Goal: Task Accomplishment & Management: Manage account settings

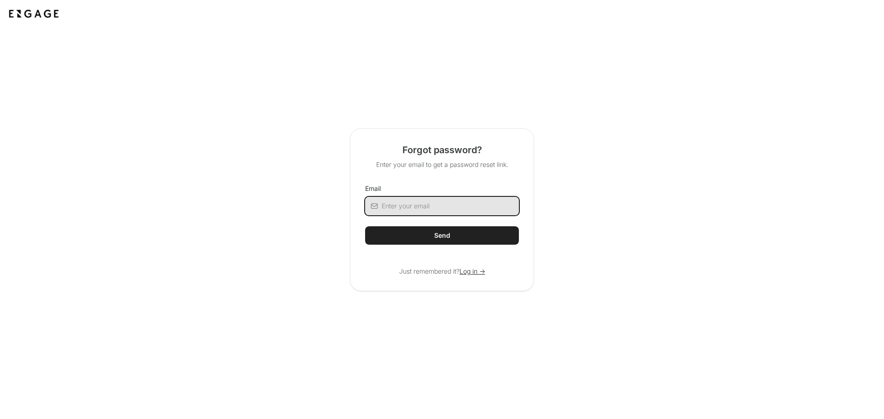
click at [439, 205] on input "Email" at bounding box center [449, 206] width 137 height 18
type input "[EMAIL_ADDRESS][DOMAIN_NAME]"
click at [438, 236] on div "Send" at bounding box center [442, 235] width 16 height 9
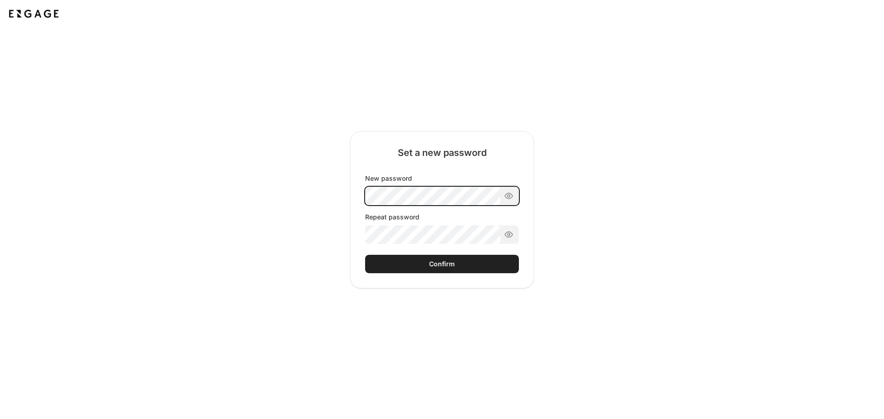
click at [404, 196] on div "New password Repeat password" at bounding box center [442, 209] width 154 height 70
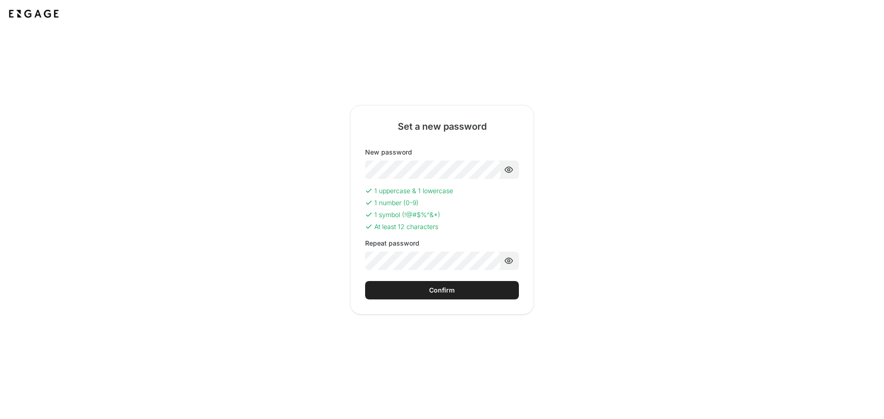
click at [434, 294] on div "Confirm" at bounding box center [442, 290] width 26 height 9
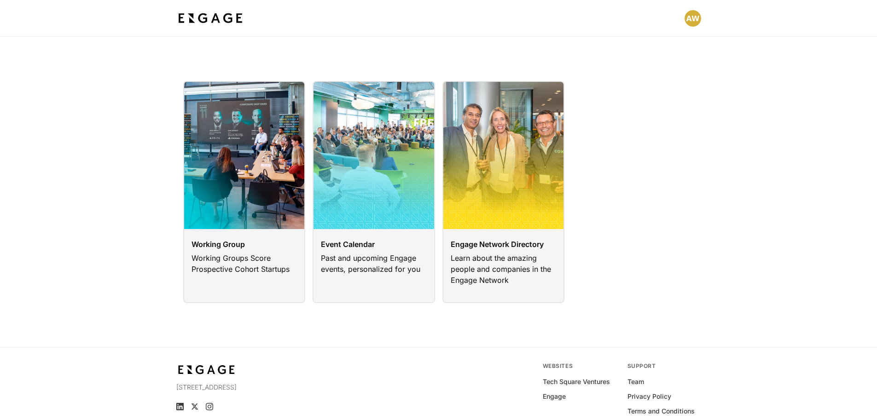
click at [692, 17] on html "Working Group Working Groups Score Prospective Cohort Startups Event Calendar P…" at bounding box center [438, 232] width 877 height 464
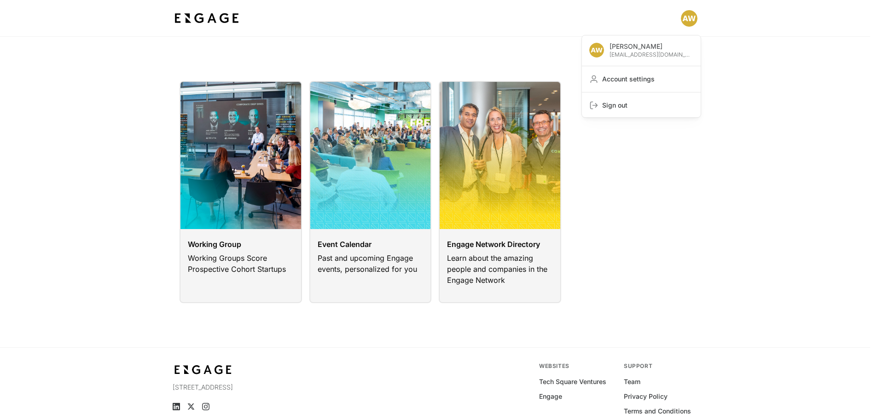
click at [774, 138] on html "Alex Wolfe awolfe@inspirebrands.com Account settings Sign out Working Group Wor…" at bounding box center [438, 232] width 877 height 464
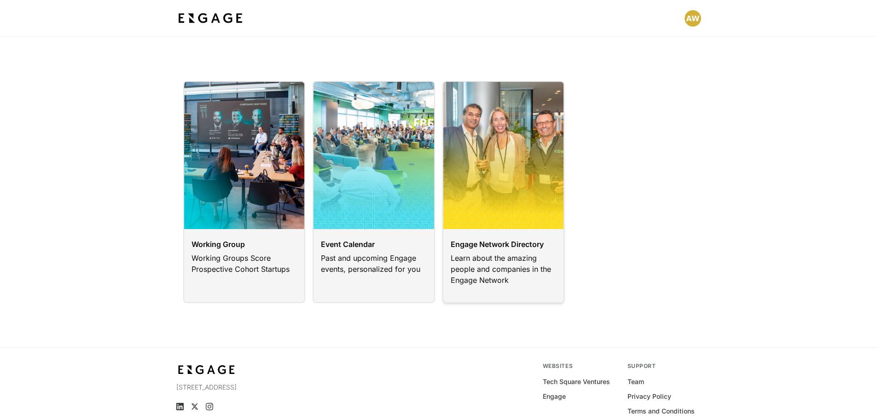
click at [504, 253] on link at bounding box center [503, 192] width 122 height 222
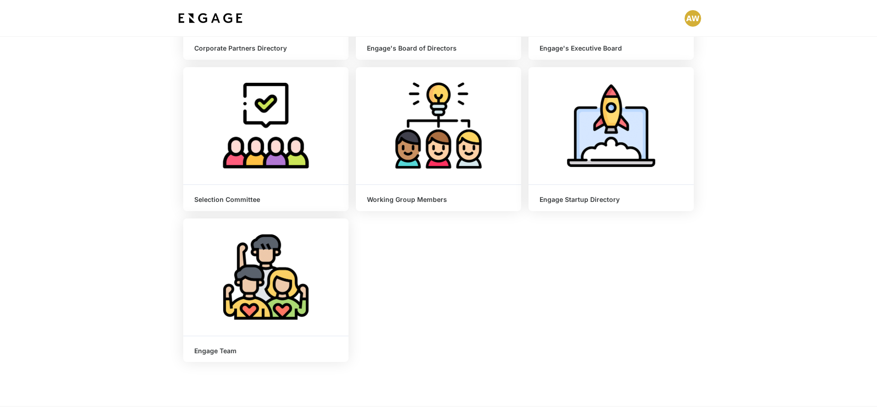
scroll to position [230, 0]
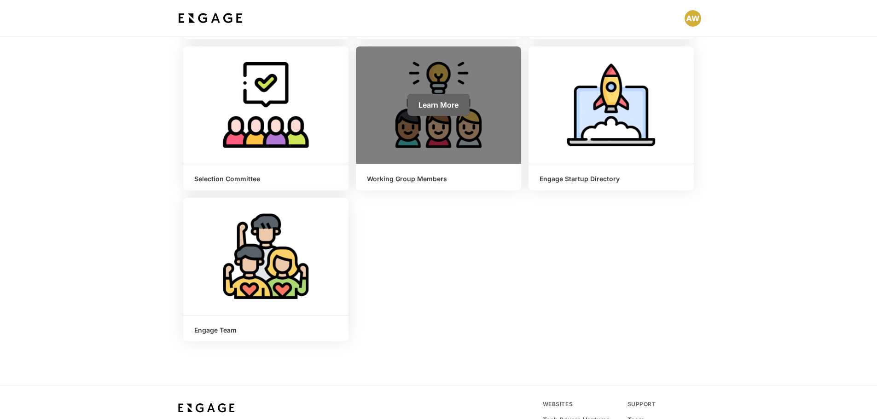
click at [439, 109] on span "Learn More" at bounding box center [438, 104] width 40 height 9
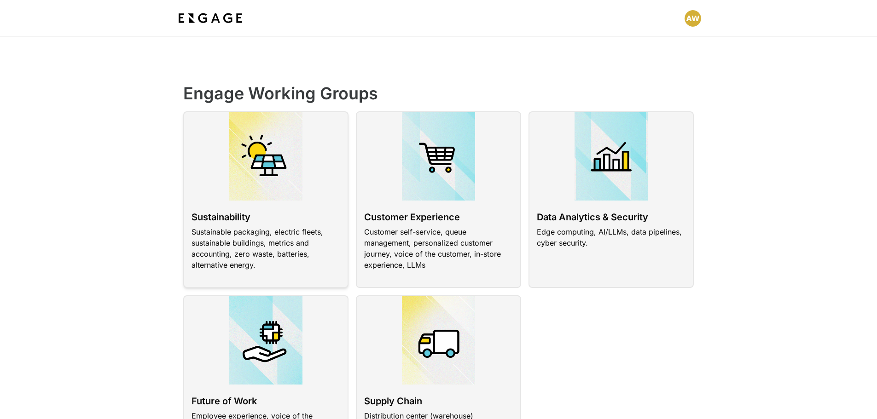
click at [280, 188] on link at bounding box center [265, 199] width 165 height 177
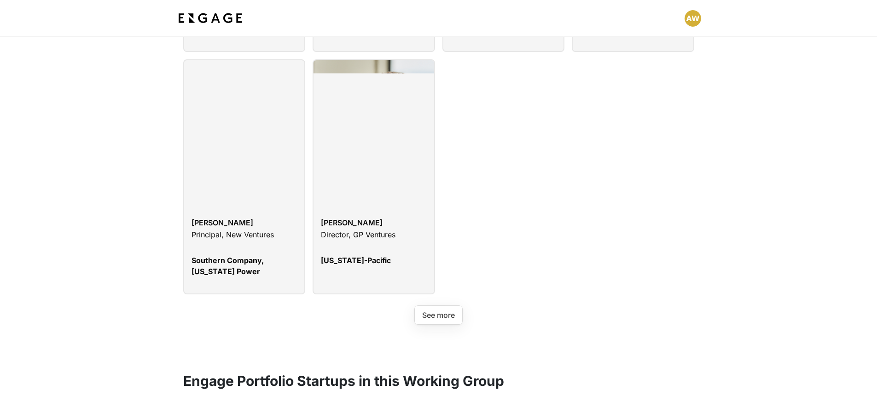
scroll to position [1933, 0]
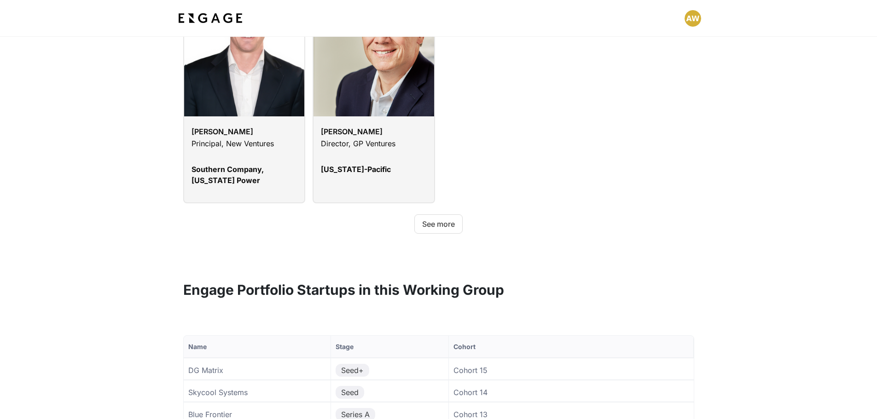
click at [432, 214] on button "See more" at bounding box center [438, 223] width 48 height 19
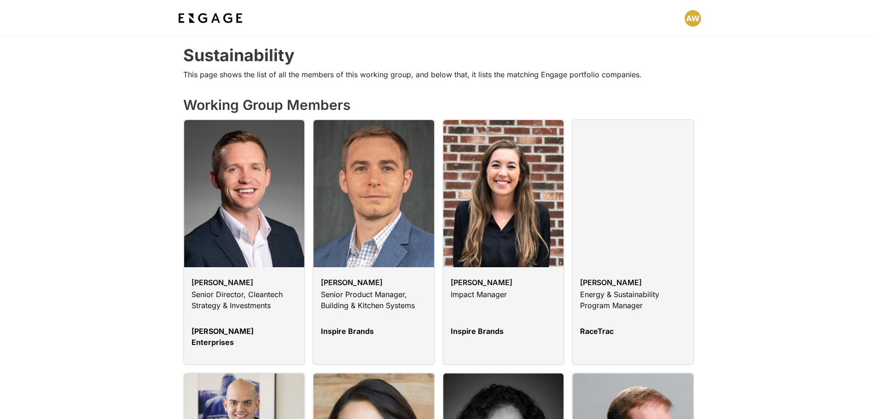
scroll to position [0, 0]
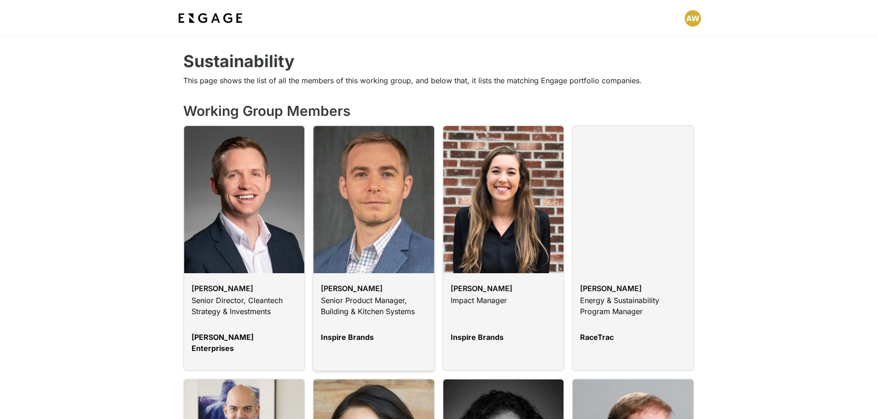
click at [364, 298] on link at bounding box center [373, 248] width 122 height 246
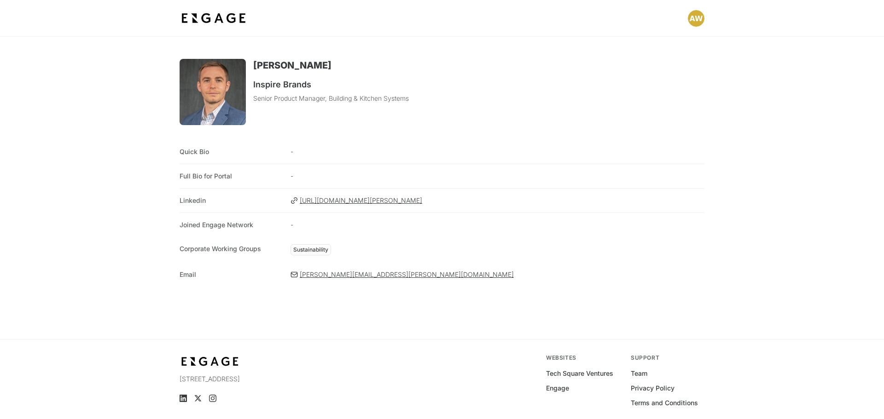
click at [689, 18] on html "Alex Wolfe Inspire Brands Senior Product Manager, Building & Kitchen Systems Qu…" at bounding box center [442, 228] width 884 height 456
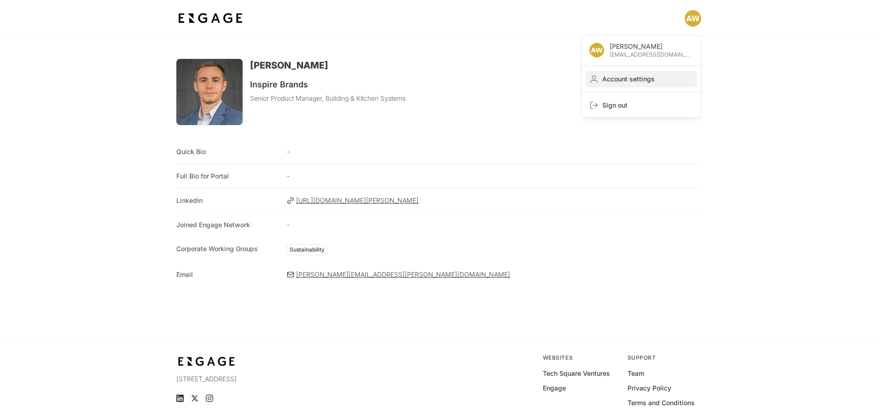
click at [635, 80] on span "Account settings" at bounding box center [647, 79] width 91 height 9
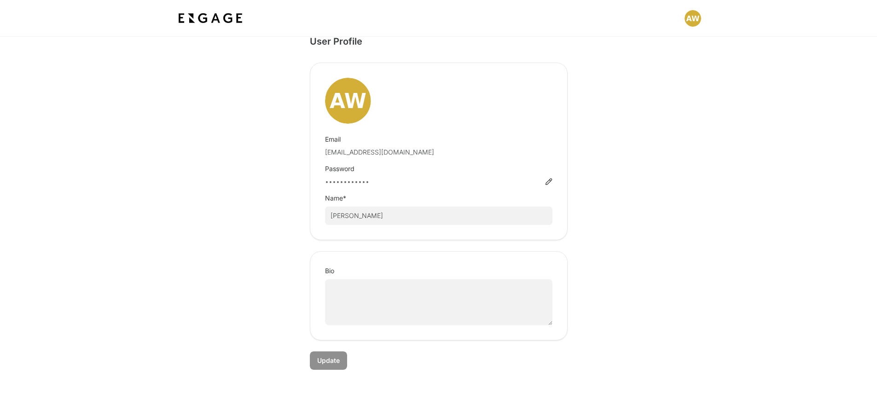
scroll to position [37, 0]
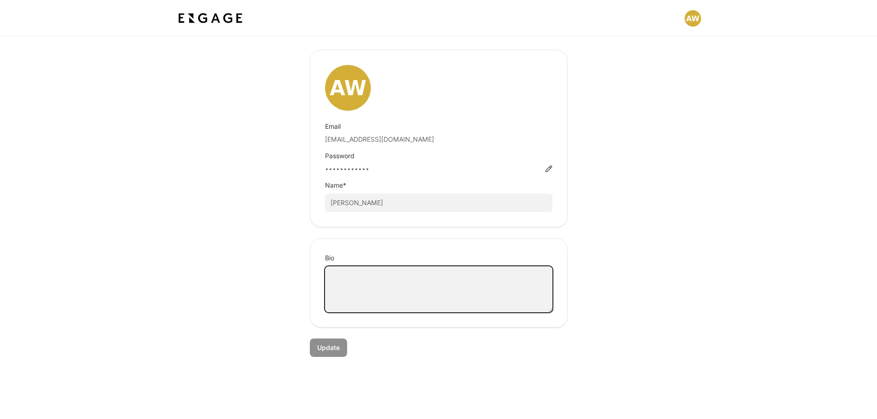
click at [358, 292] on textarea "Bio" at bounding box center [438, 289] width 227 height 46
click at [236, 249] on div "User Profile Email awolfe@inspirebrands.com Password •••••••••••• Name * Alex W…" at bounding box center [438, 189] width 525 height 335
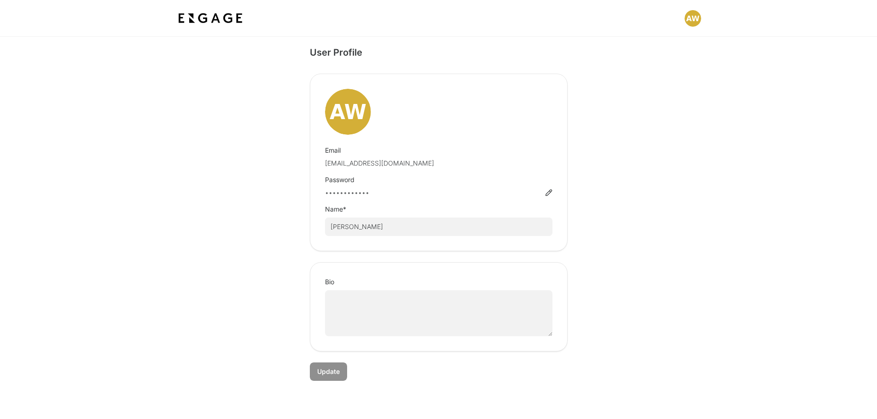
scroll to position [0, 0]
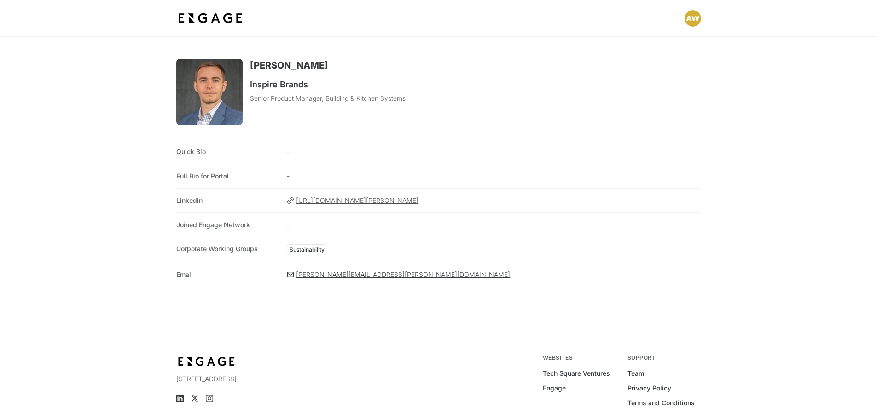
click at [404, 201] on span "[URL][DOMAIN_NAME][PERSON_NAME]" at bounding box center [498, 200] width 404 height 9
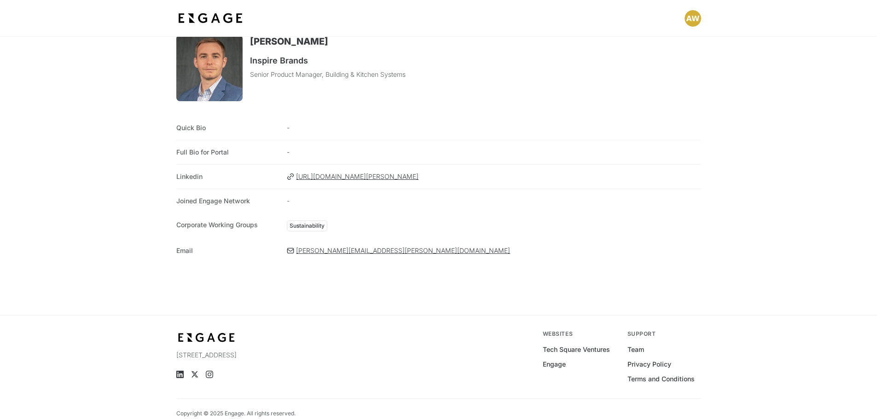
scroll to position [37, 0]
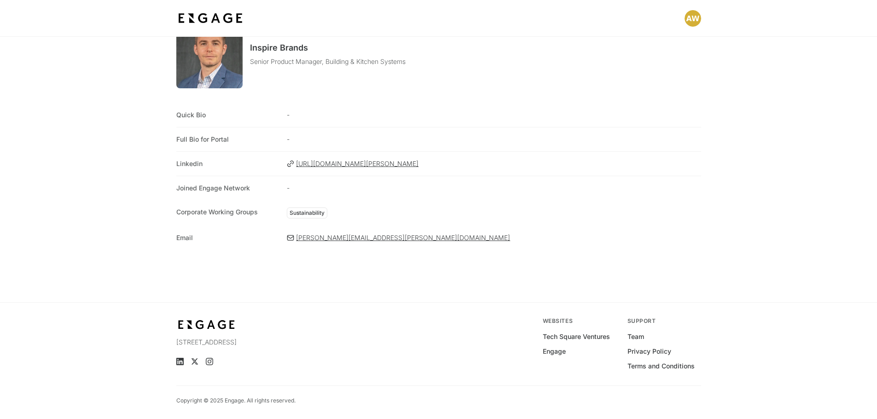
click at [297, 188] on span "-" at bounding box center [494, 188] width 414 height 9
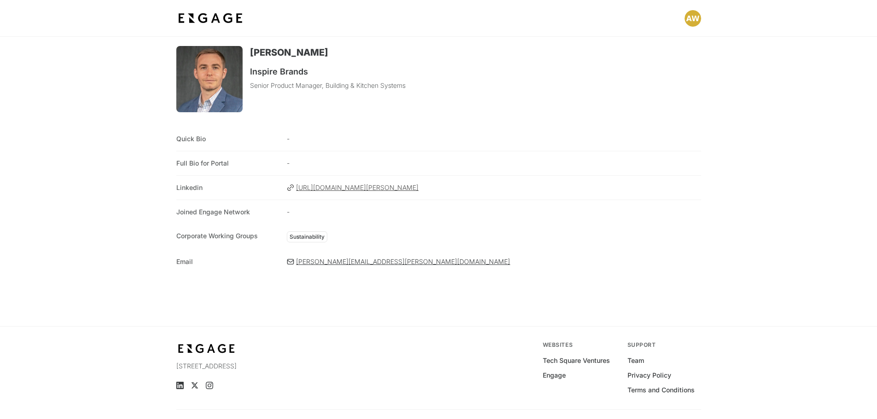
scroll to position [0, 0]
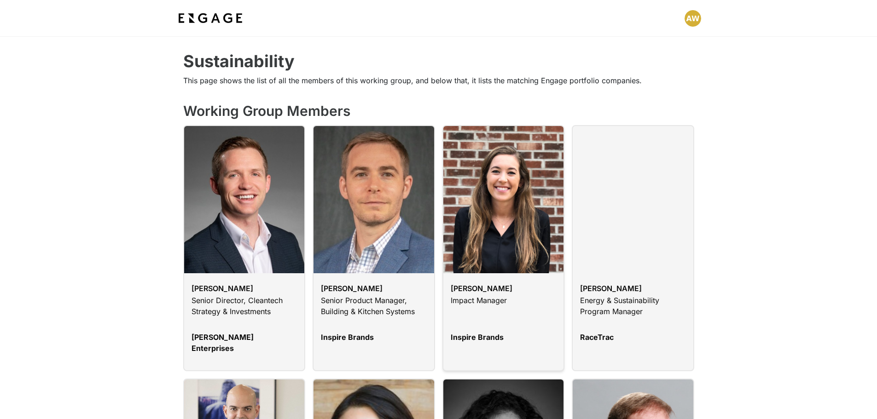
click at [489, 294] on link at bounding box center [503, 248] width 122 height 246
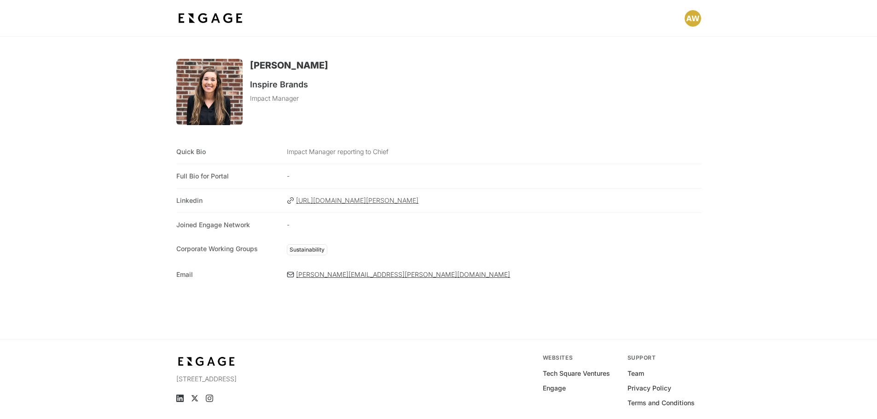
click at [413, 203] on span "[URL][DOMAIN_NAME][PERSON_NAME]" at bounding box center [498, 200] width 404 height 9
click at [216, 17] on img at bounding box center [210, 18] width 68 height 17
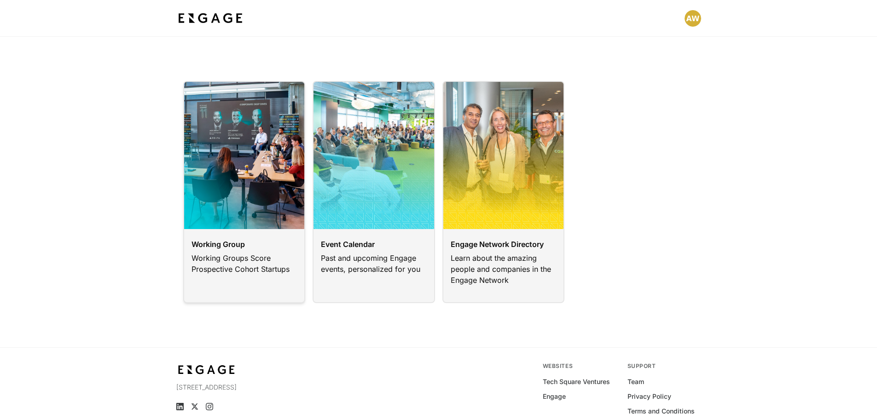
click at [239, 205] on link at bounding box center [244, 192] width 122 height 222
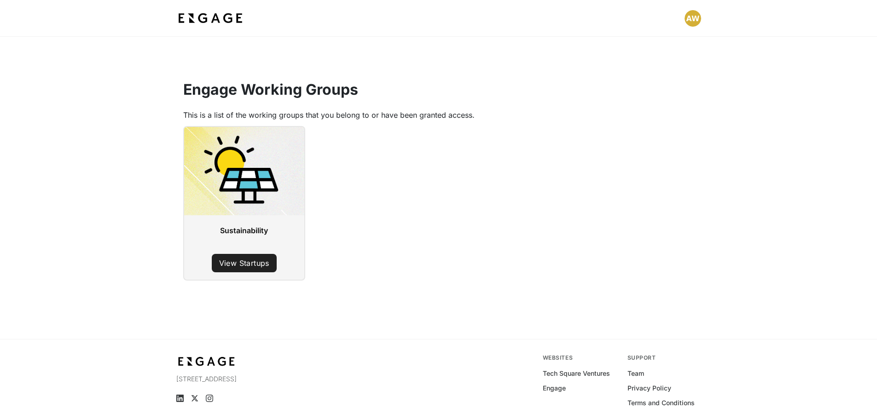
click at [689, 20] on html "Engage Working Groups This is a list of the working groups that you belong to o…" at bounding box center [438, 228] width 877 height 456
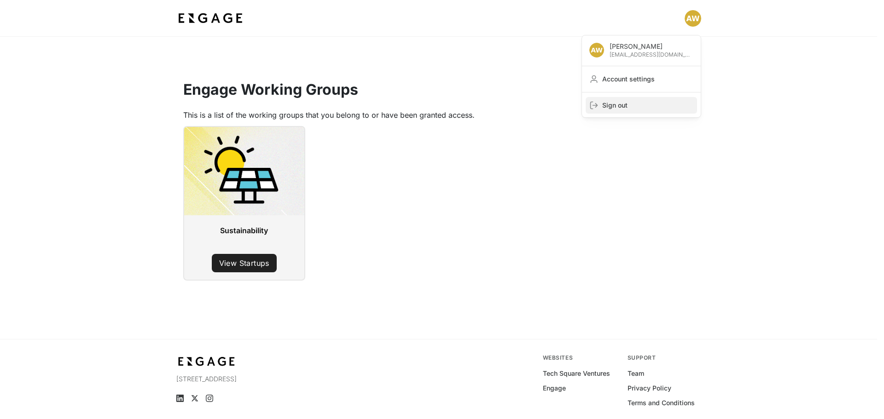
click at [611, 107] on span "Sign out" at bounding box center [647, 105] width 91 height 9
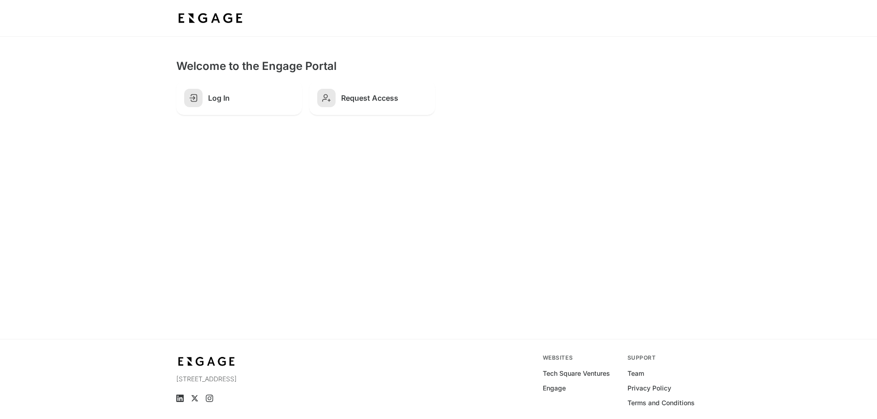
click at [452, 227] on main "Welcome to the Engage Portal Log In Request Access 75 5th St NW, Suite 2100 Atl…" at bounding box center [438, 246] width 877 height 419
